Goal: Task Accomplishment & Management: Use online tool/utility

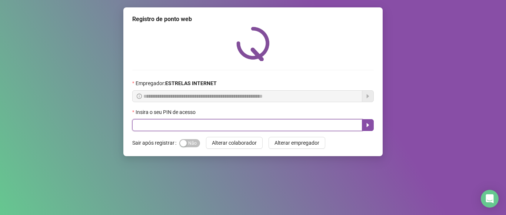
click at [178, 128] on input "text" at bounding box center [247, 125] width 230 height 12
type input "*****"
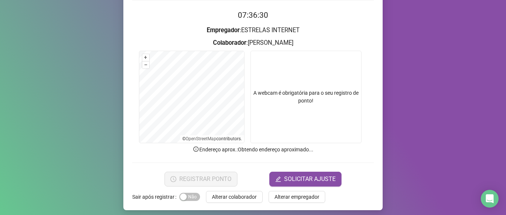
scroll to position [70, 0]
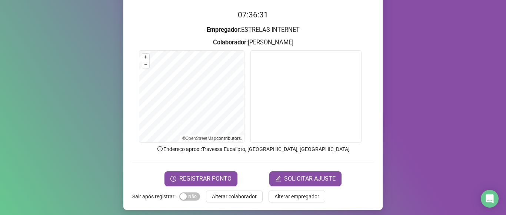
click at [203, 188] on div "Registro de ponto web 07:36:31 Empregador : ESTRELAS INTERNET Colaborador : [PE…" at bounding box center [252, 73] width 259 height 273
click at [200, 183] on span "REGISTRAR PONTO" at bounding box center [205, 179] width 52 height 9
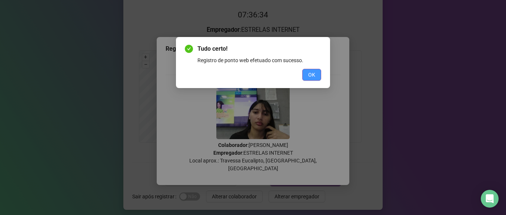
click at [311, 74] on span "OK" at bounding box center [311, 75] width 7 height 8
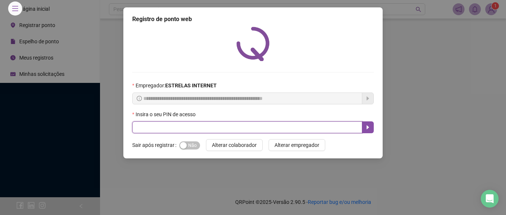
click at [200, 123] on input "text" at bounding box center [247, 128] width 230 height 12
type input "*****"
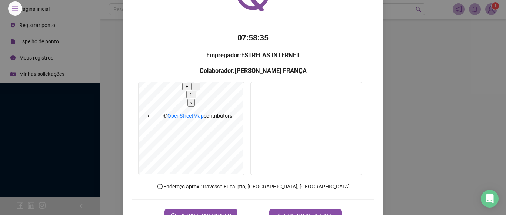
scroll to position [74, 0]
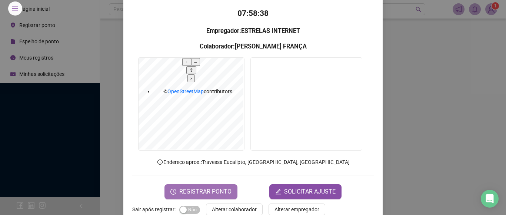
click at [201, 187] on span "REGISTRAR PONTO" at bounding box center [205, 191] width 52 height 9
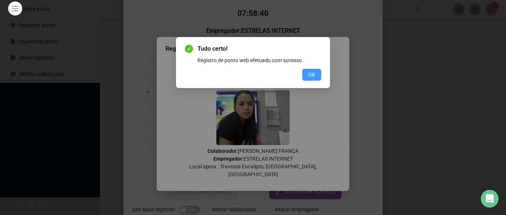
click at [310, 74] on span "OK" at bounding box center [311, 75] width 7 height 8
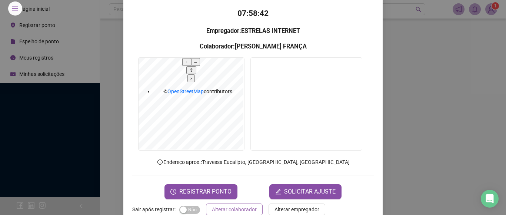
click at [221, 202] on span "Alterar colaborador" at bounding box center [234, 210] width 45 height 8
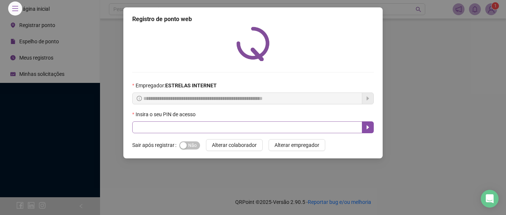
scroll to position [0, 0]
